Goal: Find specific page/section: Find specific page/section

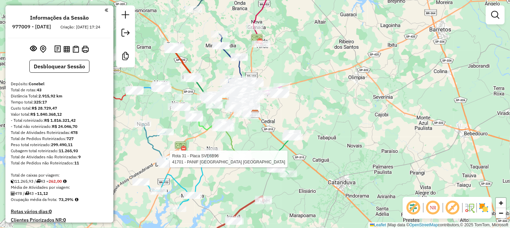
select select "**********"
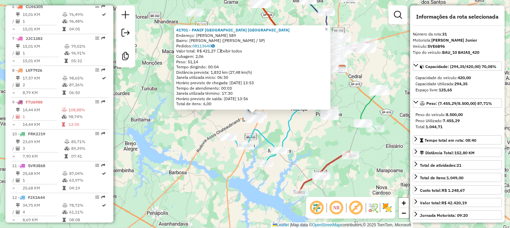
scroll to position [1224, 0]
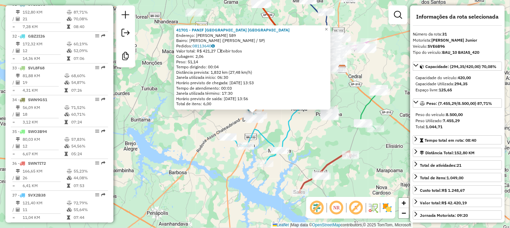
click at [282, 135] on div "Rota 31 - Placa SVE6B96 41701 - PANIF [GEOGRAPHIC_DATA] [GEOGRAPHIC_DATA] 41701…" at bounding box center [255, 114] width 510 height 228
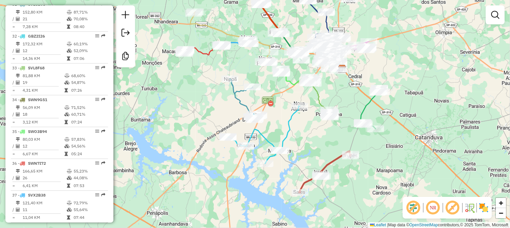
drag, startPoint x: 283, startPoint y: 136, endPoint x: 232, endPoint y: 141, distance: 50.9
click at [235, 142] on icon at bounding box center [264, 134] width 72 height 57
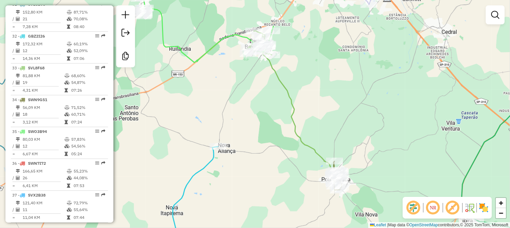
click at [276, 76] on icon at bounding box center [293, 108] width 91 height 155
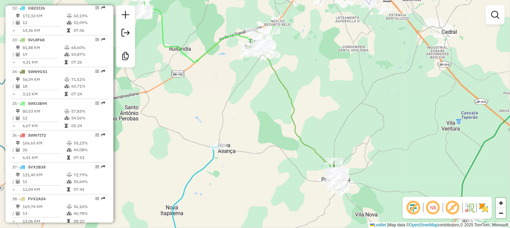
select select "**********"
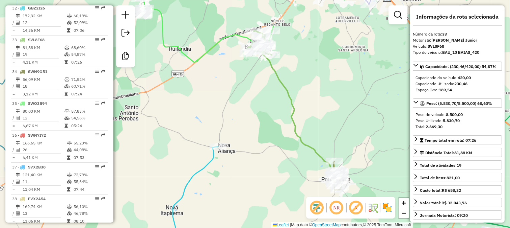
scroll to position [1287, 0]
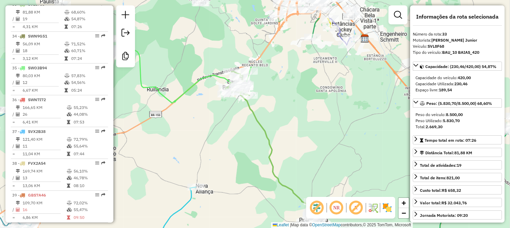
drag, startPoint x: 246, startPoint y: 102, endPoint x: 234, endPoint y: 132, distance: 33.3
click at [234, 130] on div "Janela de atendimento Grade de atendimento Capacidade Transportadoras Veículos …" at bounding box center [255, 114] width 510 height 228
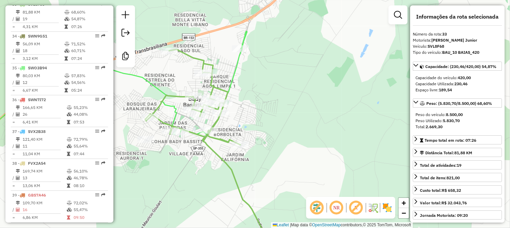
click at [239, 65] on icon at bounding box center [98, 97] width 298 height 132
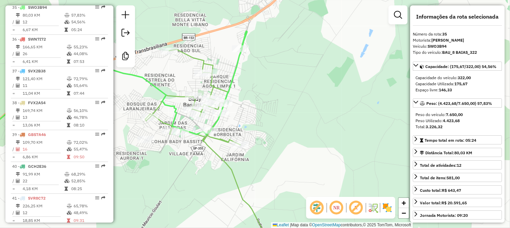
scroll to position [1351, 0]
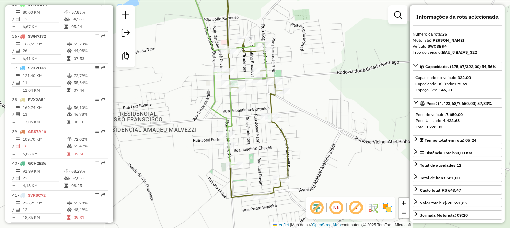
click at [271, 99] on icon at bounding box center [255, 86] width 66 height 219
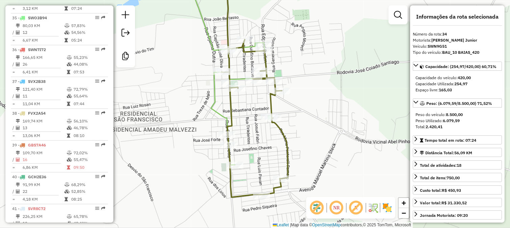
scroll to position [1319, 0]
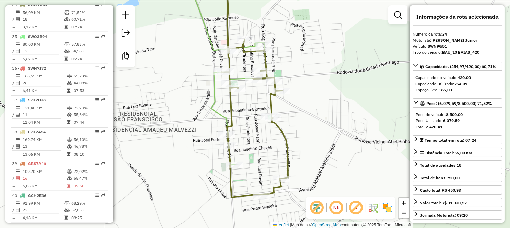
drag, startPoint x: 231, startPoint y: 130, endPoint x: 222, endPoint y: 137, distance: 11.1
click at [222, 136] on div "Janela de atendimento Grade de atendimento Capacidade Transportadoras Veículos …" at bounding box center [255, 114] width 510 height 228
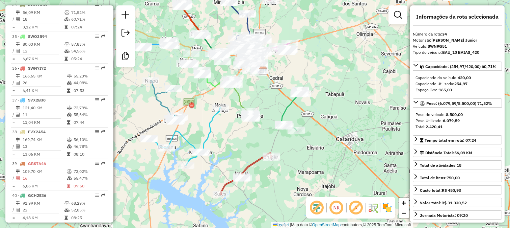
click at [285, 111] on icon at bounding box center [292, 110] width 21 height 41
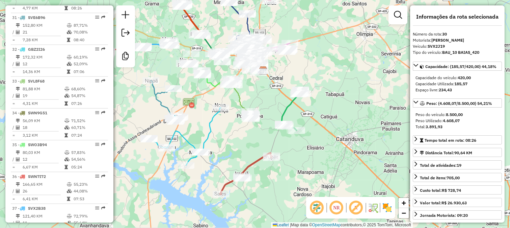
scroll to position [1192, 0]
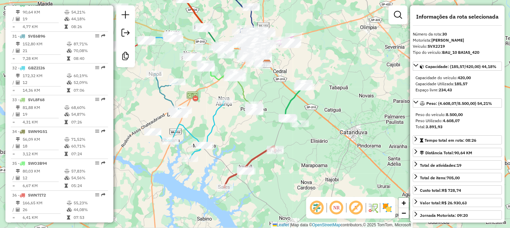
drag, startPoint x: 257, startPoint y: 140, endPoint x: 264, endPoint y: 118, distance: 23.7
click at [261, 125] on div "Janela de atendimento Grade de atendimento Capacidade Transportadoras Veículos …" at bounding box center [255, 114] width 510 height 228
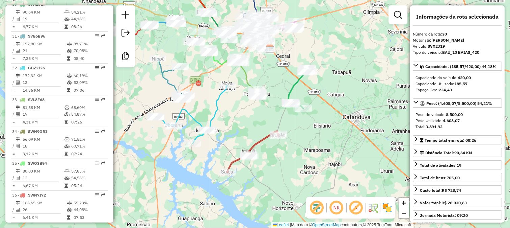
click at [267, 135] on icon at bounding box center [252, 151] width 51 height 41
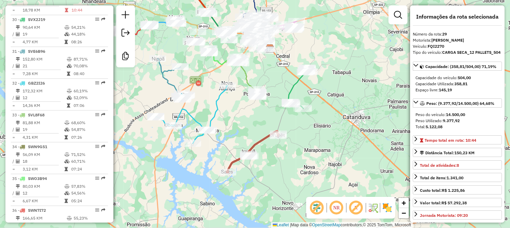
scroll to position [1160, 0]
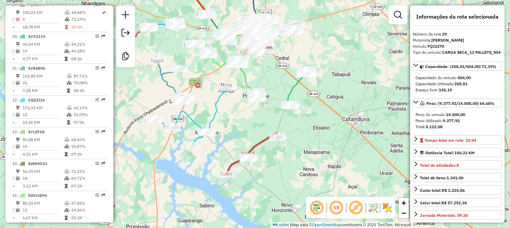
drag, startPoint x: 263, startPoint y: 69, endPoint x: 282, endPoint y: 133, distance: 67.2
click at [282, 130] on div "Janela de atendimento Grade de atendimento Capacidade Transportadoras Veículos …" at bounding box center [255, 114] width 510 height 228
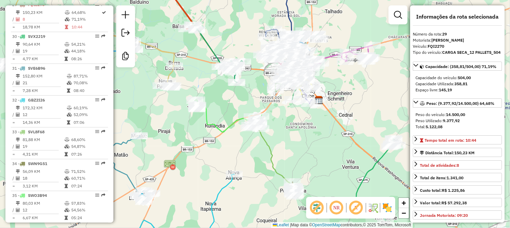
click at [232, 127] on icon at bounding box center [228, 116] width 67 height 32
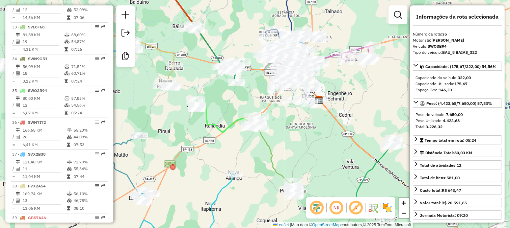
scroll to position [1351, 0]
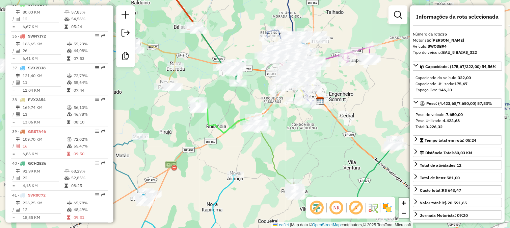
drag, startPoint x: 220, startPoint y: 145, endPoint x: 295, endPoint y: 147, distance: 75.3
click at [295, 147] on div "Janela de atendimento Grade de atendimento Capacidade Transportadoras Veículos …" at bounding box center [255, 114] width 510 height 228
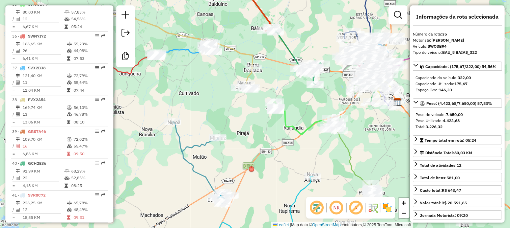
click at [204, 143] on icon at bounding box center [202, 163] width 58 height 82
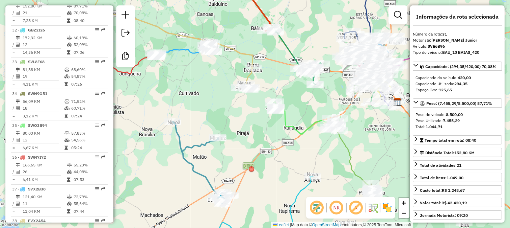
scroll to position [1224, 0]
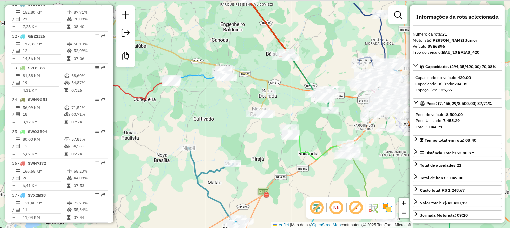
drag, startPoint x: 219, startPoint y: 136, endPoint x: 253, endPoint y: 176, distance: 52.2
click at [253, 176] on div "Janela de atendimento Grade de atendimento Capacidade Transportadoras Veículos …" at bounding box center [255, 114] width 510 height 228
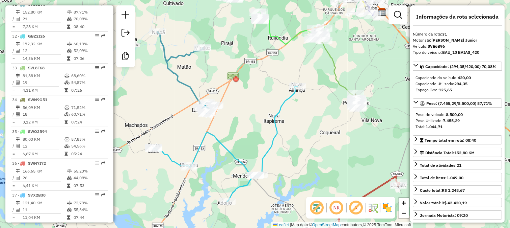
click at [234, 153] on icon at bounding box center [225, 143] width 144 height 115
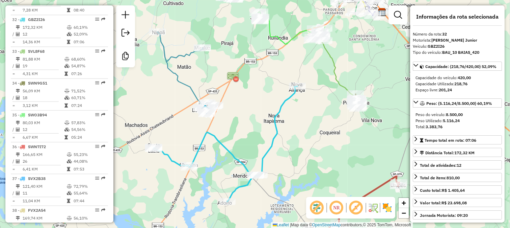
scroll to position [1255, 0]
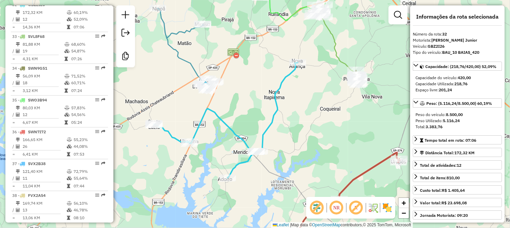
click at [280, 84] on icon at bounding box center [226, 119] width 144 height 115
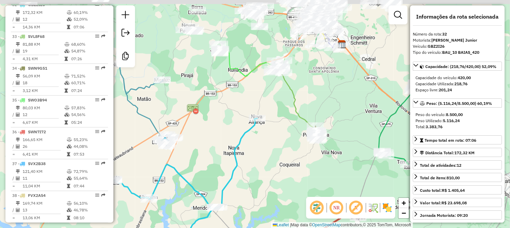
drag, startPoint x: 290, startPoint y: 96, endPoint x: 249, endPoint y: 151, distance: 68.6
click at [249, 151] on div "Janela de atendimento Grade de atendimento Capacidade Transportadoras Veículos …" at bounding box center [255, 114] width 510 height 228
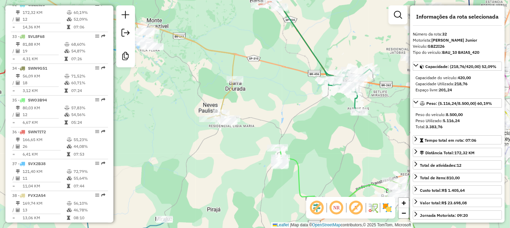
click at [222, 99] on icon at bounding box center [112, 49] width 246 height 144
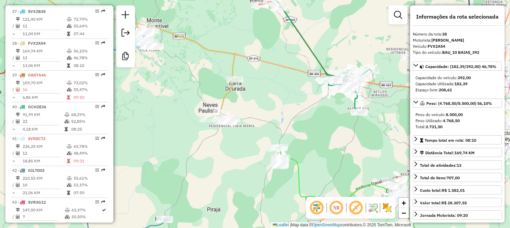
scroll to position [1445, 0]
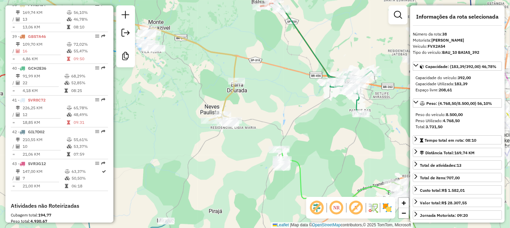
drag, startPoint x: 195, startPoint y: 91, endPoint x: 266, endPoint y: 150, distance: 91.9
click at [266, 150] on div "Janela de atendimento Grade de atendimento Capacidade Transportadoras Veículos …" at bounding box center [255, 114] width 510 height 228
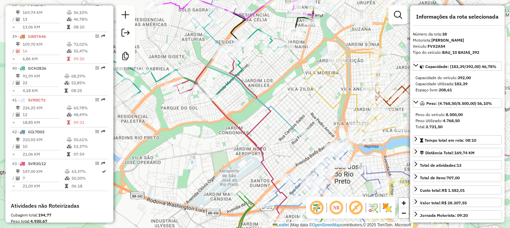
click at [290, 120] on icon at bounding box center [253, 56] width 127 height 158
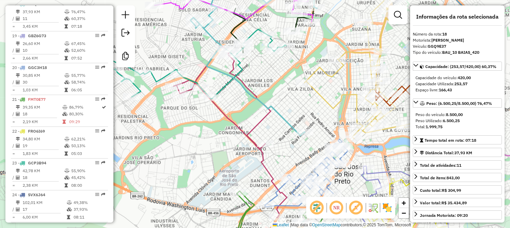
drag, startPoint x: 282, startPoint y: 102, endPoint x: 289, endPoint y: 122, distance: 21.4
click at [288, 120] on div "Janela de atendimento Grade de atendimento Capacidade Transportadoras Veículos …" at bounding box center [255, 114] width 510 height 228
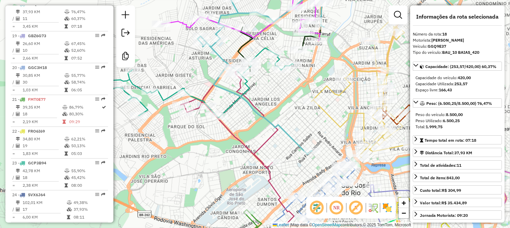
click at [291, 137] on icon at bounding box center [268, 72] width 140 height 164
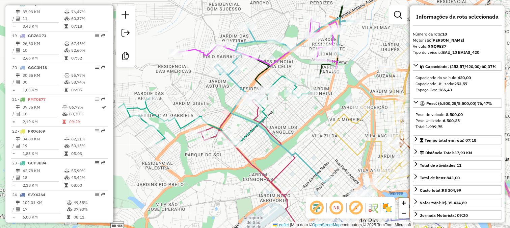
drag, startPoint x: 255, startPoint y: 112, endPoint x: 272, endPoint y: 141, distance: 33.5
click at [272, 141] on icon at bounding box center [285, 100] width 140 height 164
click at [268, 149] on div "Janela de atendimento Grade de atendimento Capacidade Transportadoras Veículos …" at bounding box center [255, 114] width 510 height 228
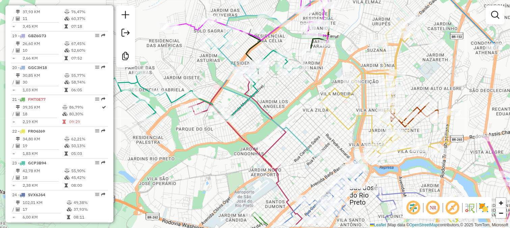
drag, startPoint x: 268, startPoint y: 149, endPoint x: 255, endPoint y: 107, distance: 43.6
click at [255, 108] on div "Janela de atendimento Grade de atendimento Capacidade Transportadoras Veículos …" at bounding box center [255, 114] width 510 height 228
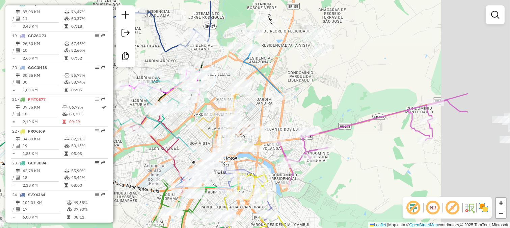
drag, startPoint x: 428, startPoint y: 107, endPoint x: 334, endPoint y: 132, distance: 97.3
click at [334, 132] on icon at bounding box center [372, 139] width 191 height 91
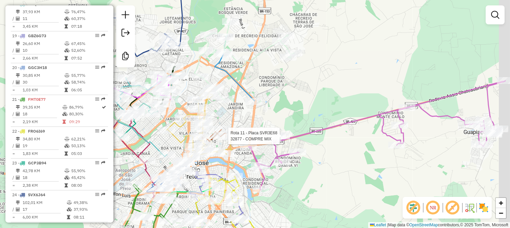
drag, startPoint x: 375, startPoint y: 132, endPoint x: 349, endPoint y: 135, distance: 26.6
click at [349, 135] on div "Rota 11 - Placa SVR3E68 32877 - COMPRE MIX Janela de atendimento Grade de atend…" at bounding box center [255, 114] width 510 height 228
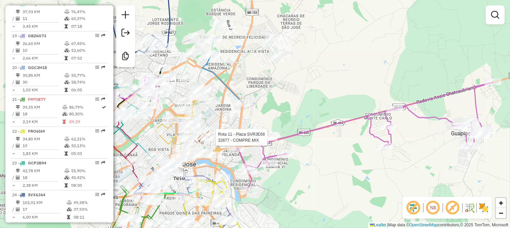
drag, startPoint x: 348, startPoint y: 135, endPoint x: 301, endPoint y: 137, distance: 47.0
click at [302, 137] on div "Rota 11 - Placa SVR3E68 32877 - COMPRE MIX Janela de atendimento Grade de atend…" at bounding box center [255, 114] width 510 height 228
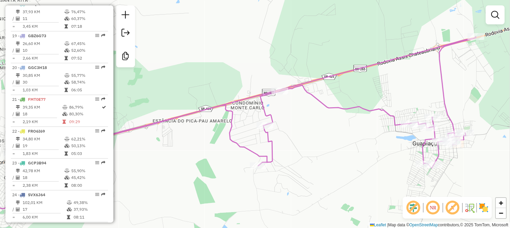
drag, startPoint x: 296, startPoint y: 138, endPoint x: 441, endPoint y: 116, distance: 146.2
click at [420, 121] on div "Rota 11 - Placa SVR3E68 32877 - COMPRE MIX Janela de atendimento Grade de atend…" at bounding box center [255, 114] width 510 height 228
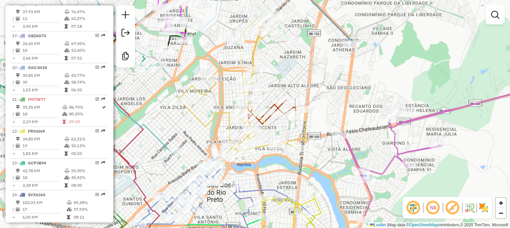
click at [408, 120] on icon at bounding box center [450, 150] width 221 height 139
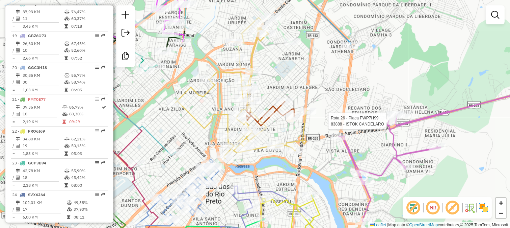
drag, startPoint x: 380, startPoint y: 125, endPoint x: 367, endPoint y: 73, distance: 54.2
click at [380, 118] on div at bounding box center [388, 121] width 17 height 7
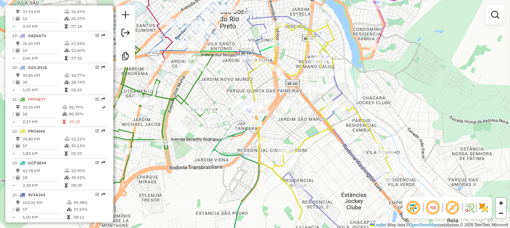
drag, startPoint x: 345, startPoint y: 107, endPoint x: 356, endPoint y: 126, distance: 21.5
click at [356, 126] on div "Janela de atendimento Grade de atendimento Capacidade Transportadoras Veículos …" at bounding box center [255, 114] width 510 height 228
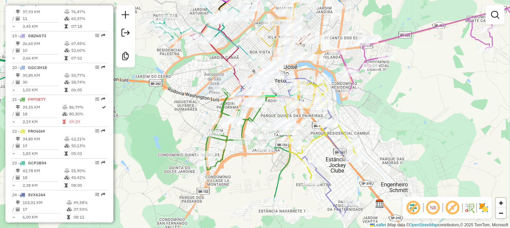
click at [311, 134] on div "Janela de atendimento Grade de atendimento Capacidade Transportadoras Veículos …" at bounding box center [255, 114] width 510 height 228
click at [315, 139] on icon at bounding box center [321, 131] width 72 height 102
select select "**********"
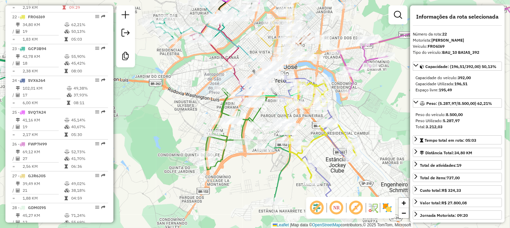
scroll to position [938, 0]
